Goal: Task Accomplishment & Management: Complete application form

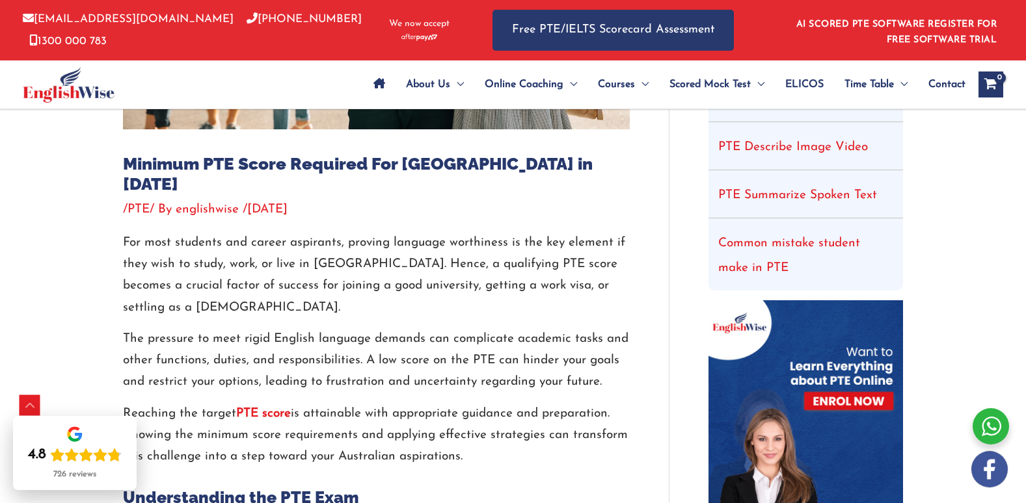
scroll to position [455, 0]
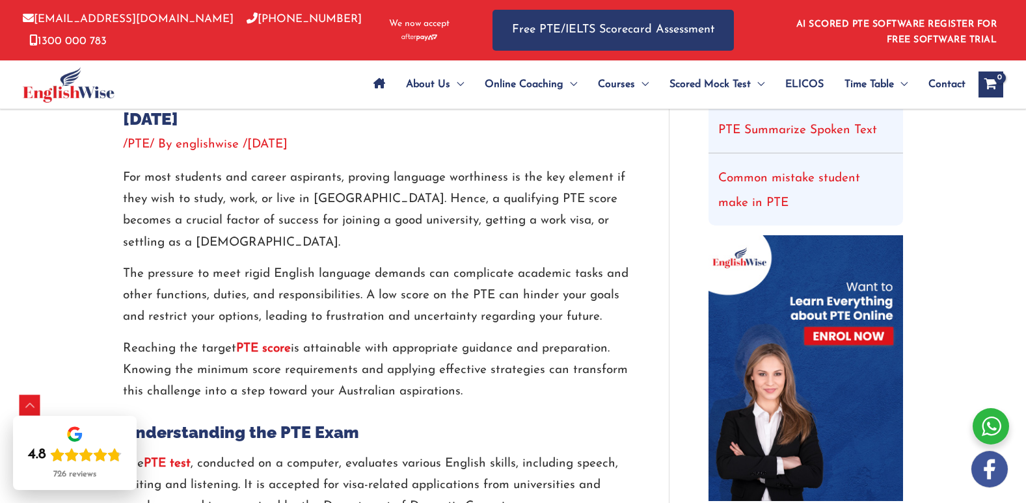
click at [282, 343] on strong "PTE score" at bounding box center [263, 349] width 55 height 12
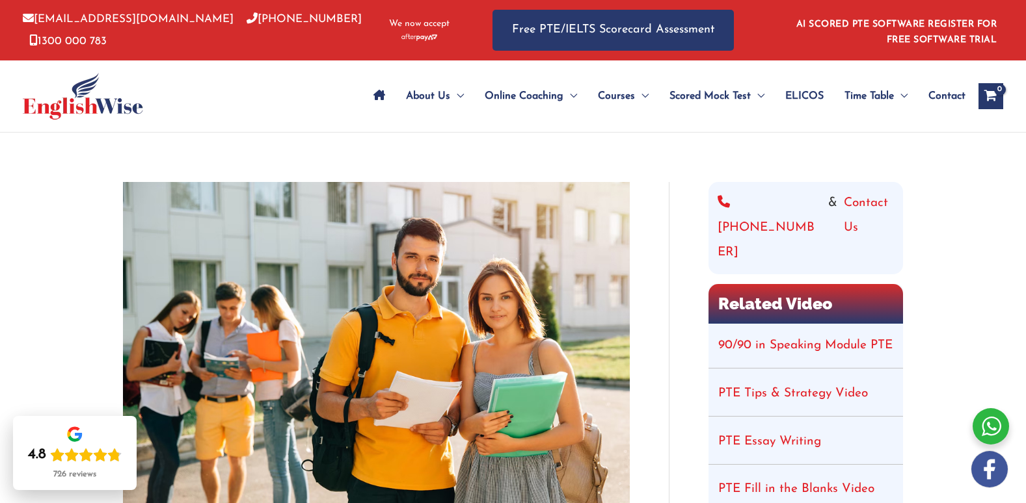
click at [830, 324] on li "90/90 in Speaking Module PTE" at bounding box center [805, 346] width 194 height 45
click at [832, 324] on li "90/90 in Speaking Module PTE" at bounding box center [805, 346] width 194 height 45
click at [837, 324] on li "90/90 in Speaking Module PTE" at bounding box center [805, 346] width 194 height 45
click at [846, 324] on li "90/90 in Speaking Module PTE" at bounding box center [805, 346] width 194 height 45
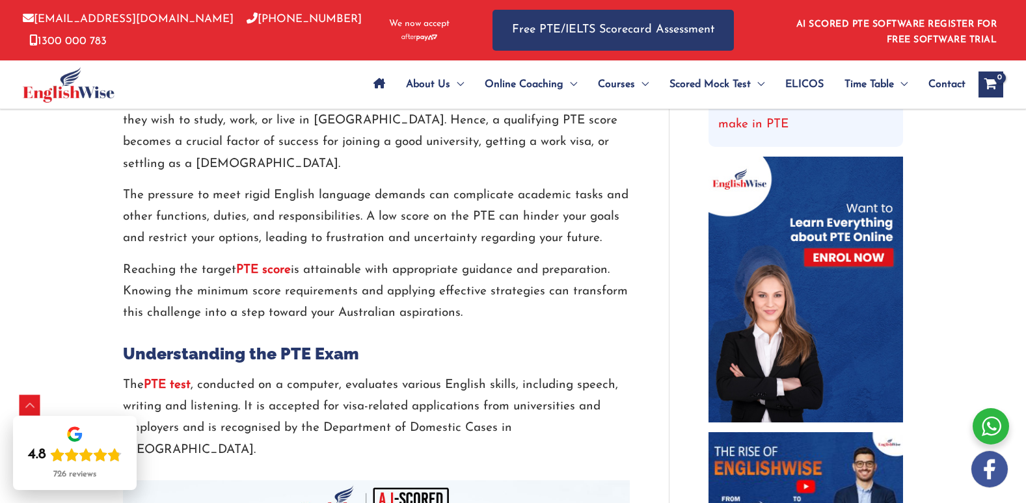
scroll to position [455, 0]
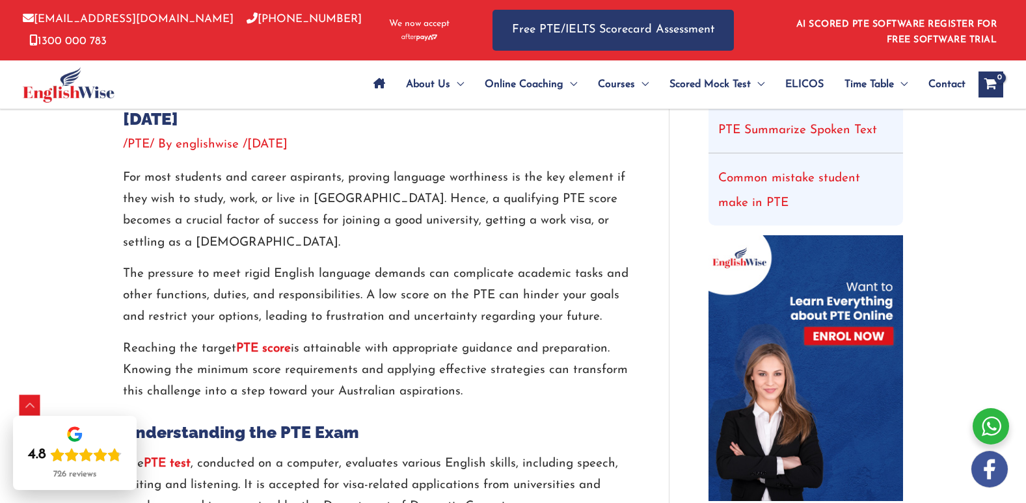
click at [838, 268] on img at bounding box center [805, 368] width 194 height 267
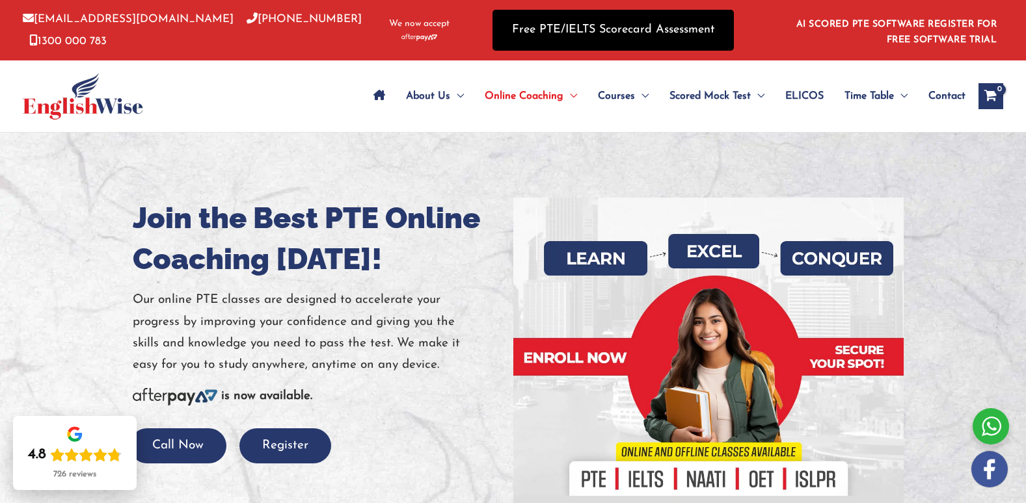
click at [623, 38] on link "Free PTE/IELTS Scorecard Assessment" at bounding box center [612, 30] width 241 height 41
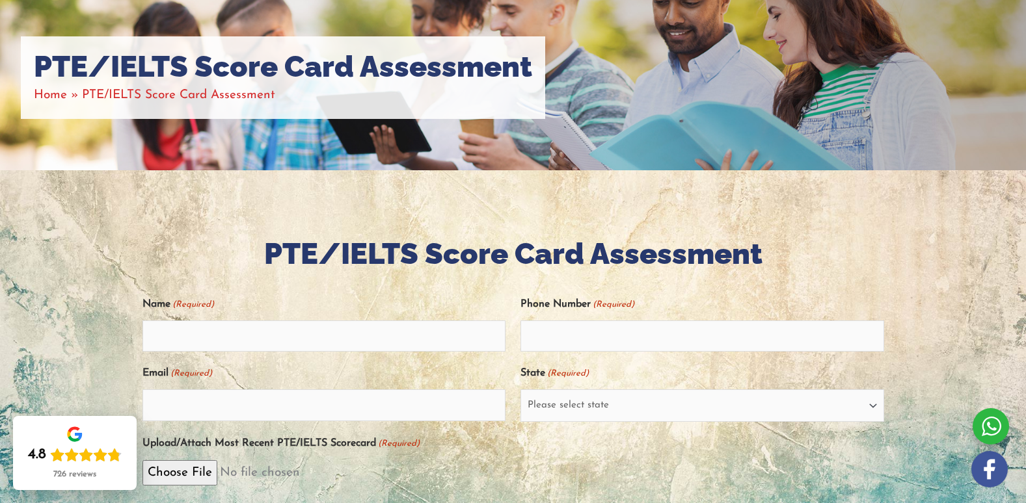
scroll to position [195, 0]
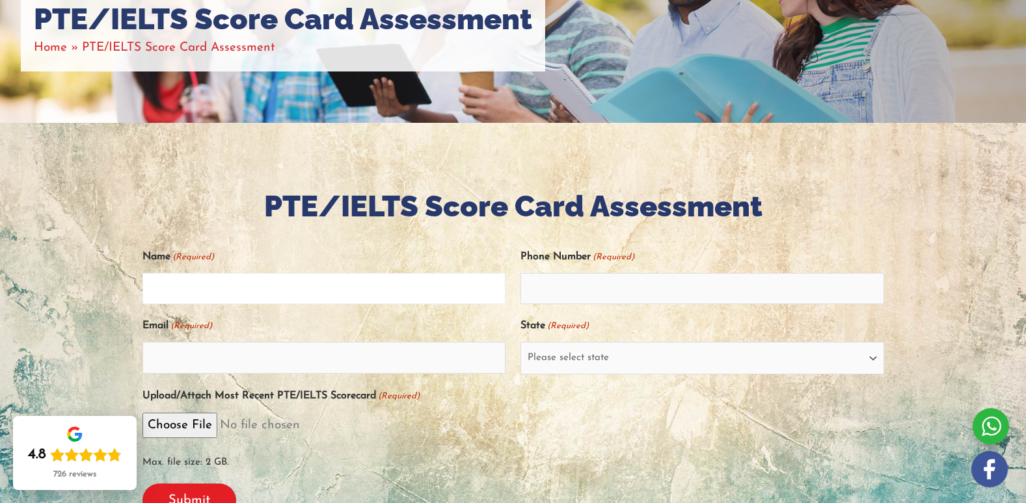
click at [315, 290] on input "Name (Required)" at bounding box center [324, 288] width 364 height 31
type input "[PERSON_NAME]"
type input "09392082621"
type input "[EMAIL_ADDRESS][DOMAIN_NAME]"
click at [600, 358] on select "Please select state [GEOGRAPHIC_DATA] ([GEOGRAPHIC_DATA]) [GEOGRAPHIC_DATA] ([G…" at bounding box center [702, 358] width 364 height 33
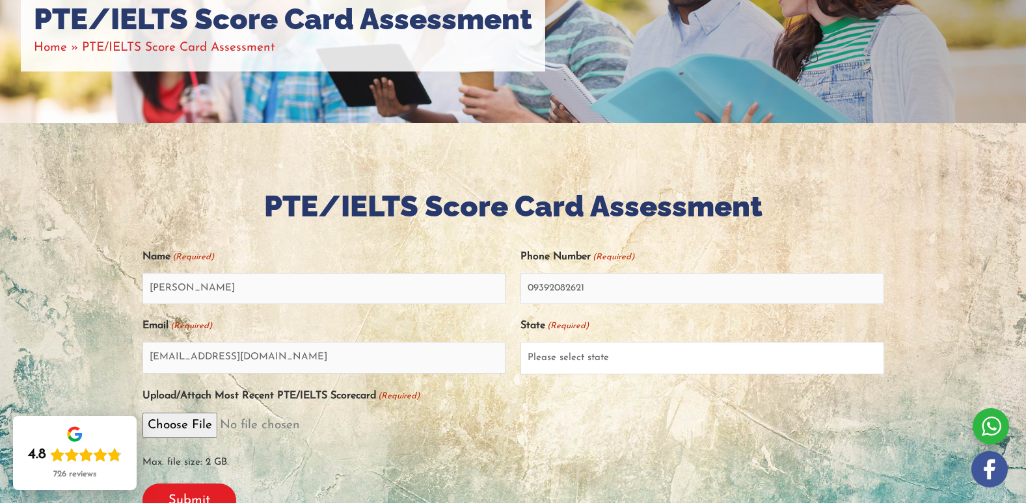
select select "[GEOGRAPHIC_DATA] ([GEOGRAPHIC_DATA])"
click at [520, 342] on select "Please select state [GEOGRAPHIC_DATA] ([GEOGRAPHIC_DATA]) [GEOGRAPHIC_DATA] ([G…" at bounding box center [702, 358] width 364 height 33
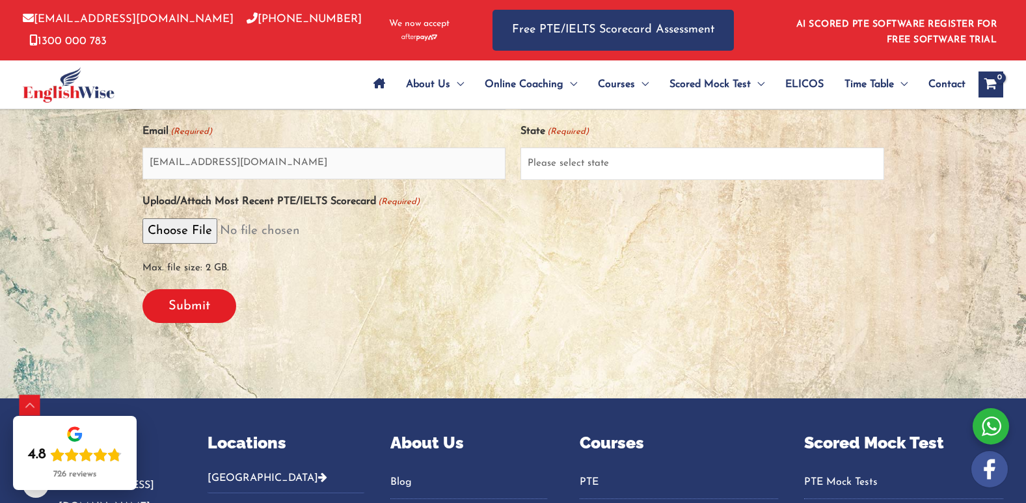
scroll to position [390, 0]
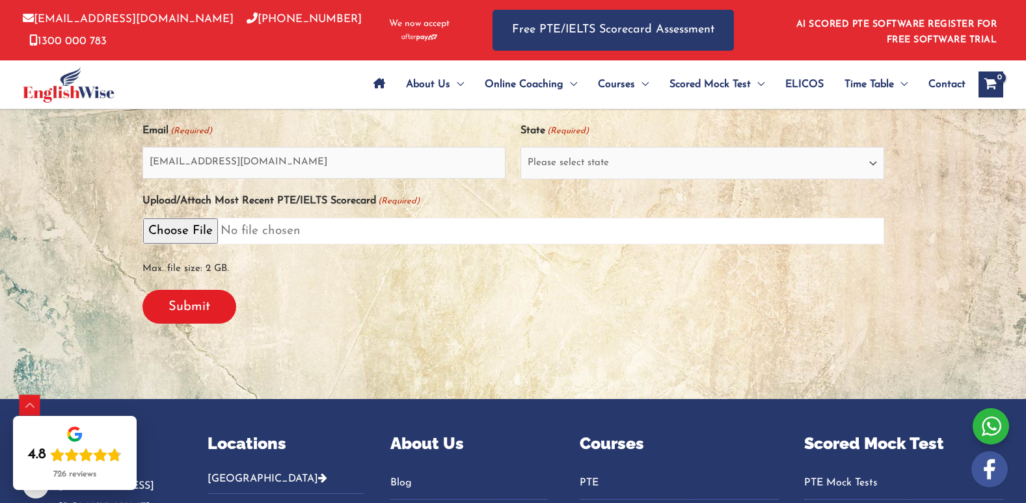
click at [204, 223] on input "Upload/Attach Most Recent PTE/IELTS Scorecard (Required)" at bounding box center [512, 231] width 741 height 27
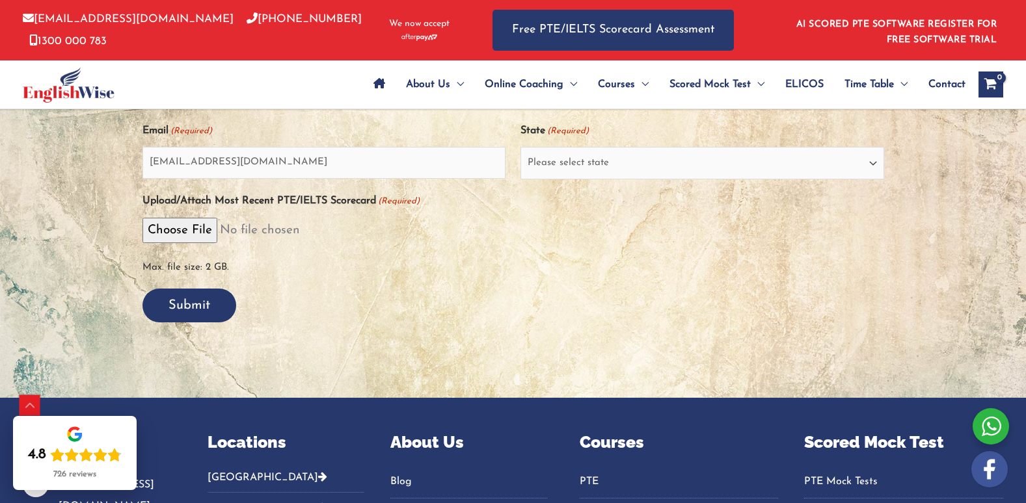
click at [196, 308] on input "Submit" at bounding box center [189, 306] width 94 height 34
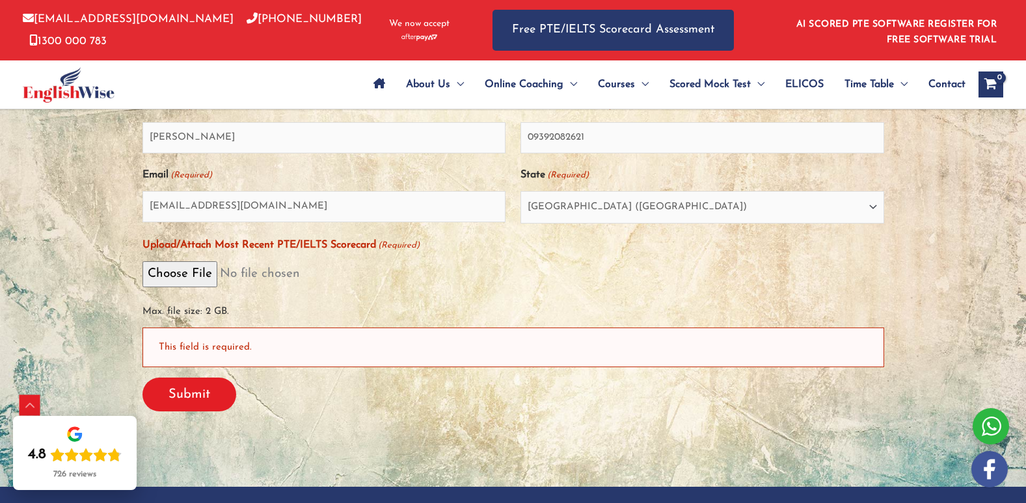
scroll to position [381, 0]
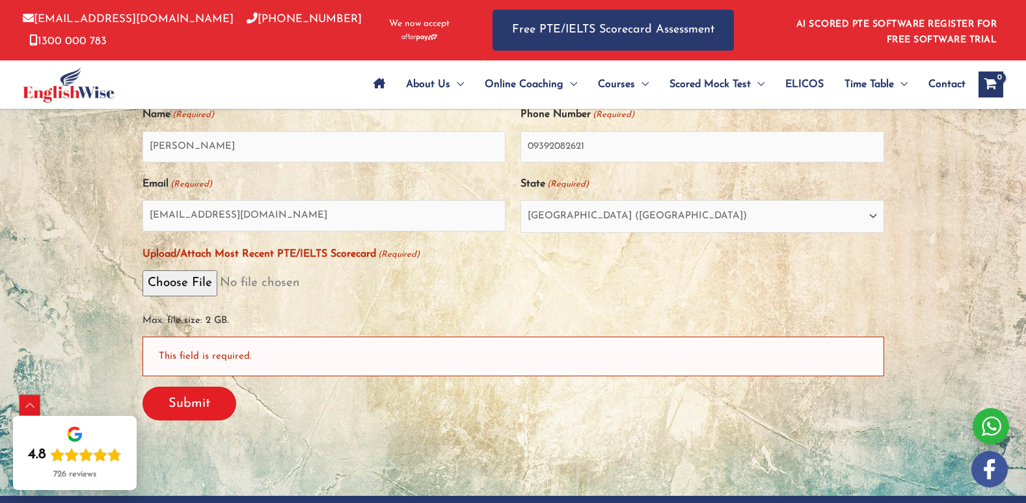
click at [169, 346] on div "This field is required." at bounding box center [512, 357] width 741 height 40
click at [188, 359] on div "This field is required." at bounding box center [512, 357] width 741 height 40
drag, startPoint x: 188, startPoint y: 359, endPoint x: 298, endPoint y: 380, distance: 112.6
click at [298, 380] on div "Submit" at bounding box center [512, 404] width 741 height 55
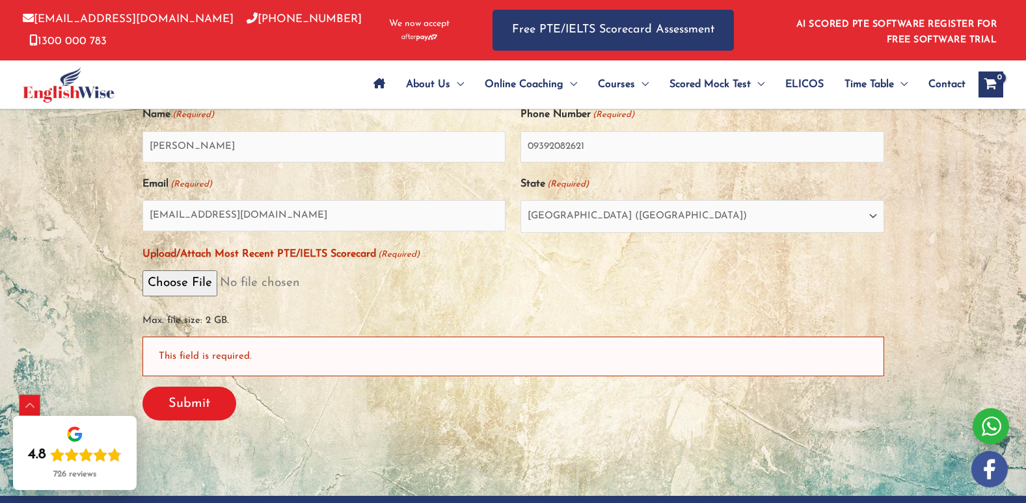
click at [310, 369] on div "This field is required." at bounding box center [512, 357] width 741 height 40
click at [242, 350] on div "This field is required." at bounding box center [512, 357] width 741 height 40
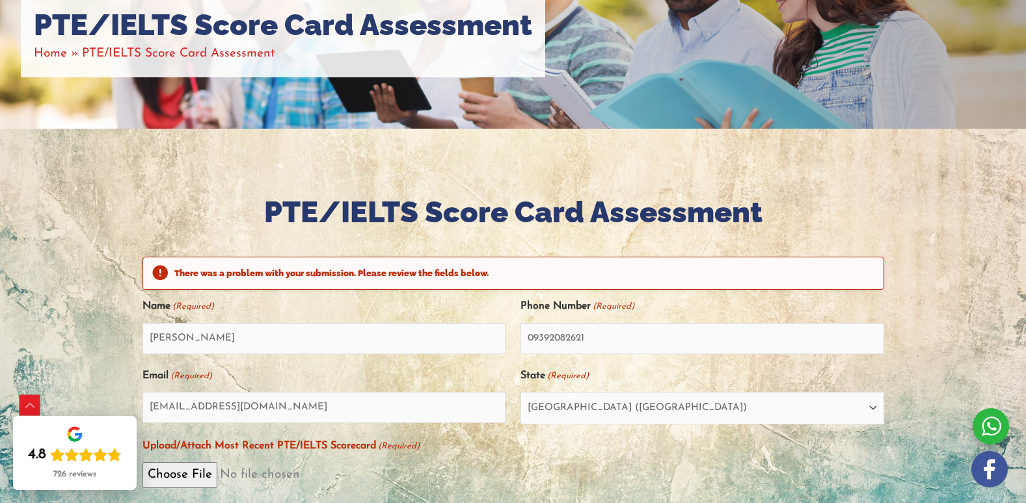
scroll to position [260, 0]
